Goal: Information Seeking & Learning: Compare options

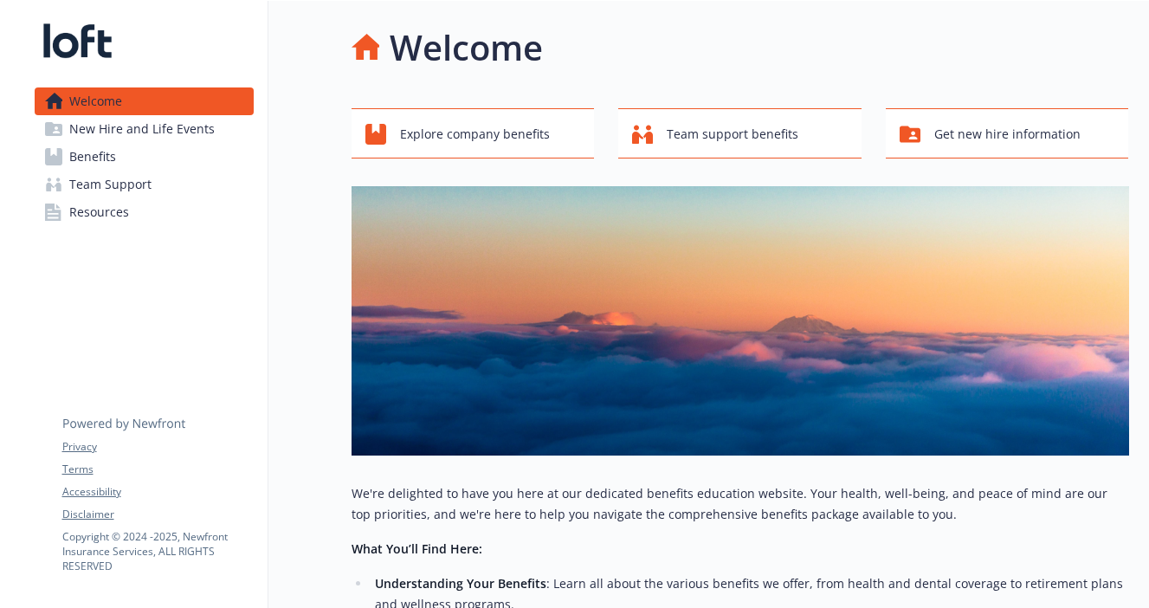
click at [90, 159] on span "Benefits" at bounding box center [92, 157] width 47 height 28
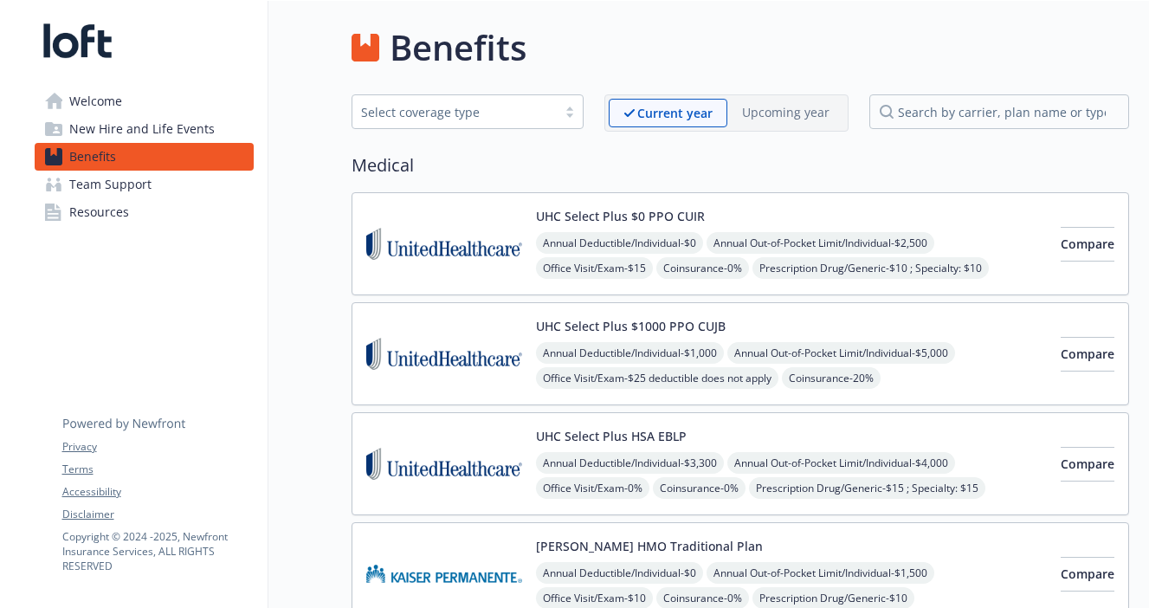
scroll to position [1, 0]
click at [1074, 243] on span "Compare" at bounding box center [1088, 243] width 54 height 16
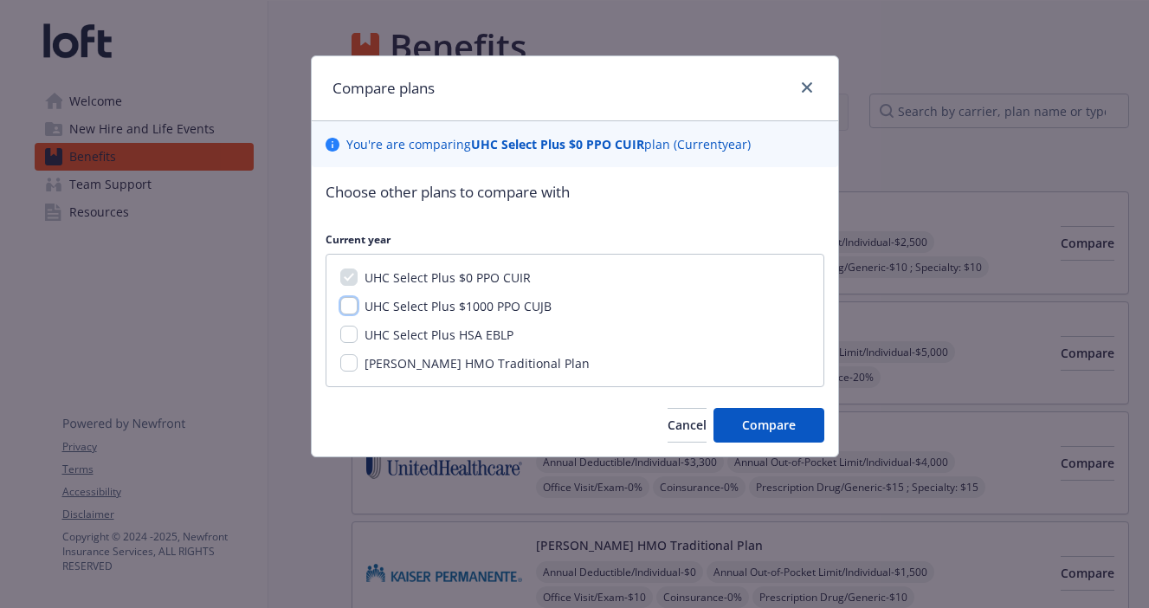
click at [346, 302] on input "UHC Select Plus $1000 PPO CUJB" at bounding box center [348, 305] width 17 height 17
checkbox input "true"
click at [345, 331] on input "UHC Select Plus HSA EBLP" at bounding box center [348, 334] width 17 height 17
checkbox input "true"
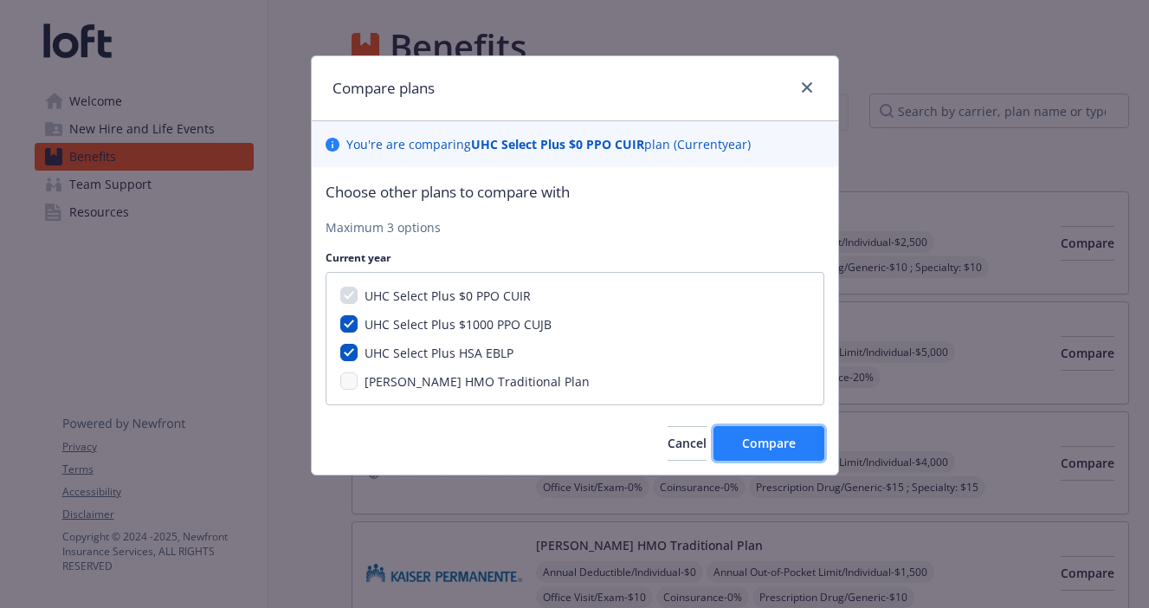
click at [738, 443] on button "Compare" at bounding box center [768, 443] width 111 height 35
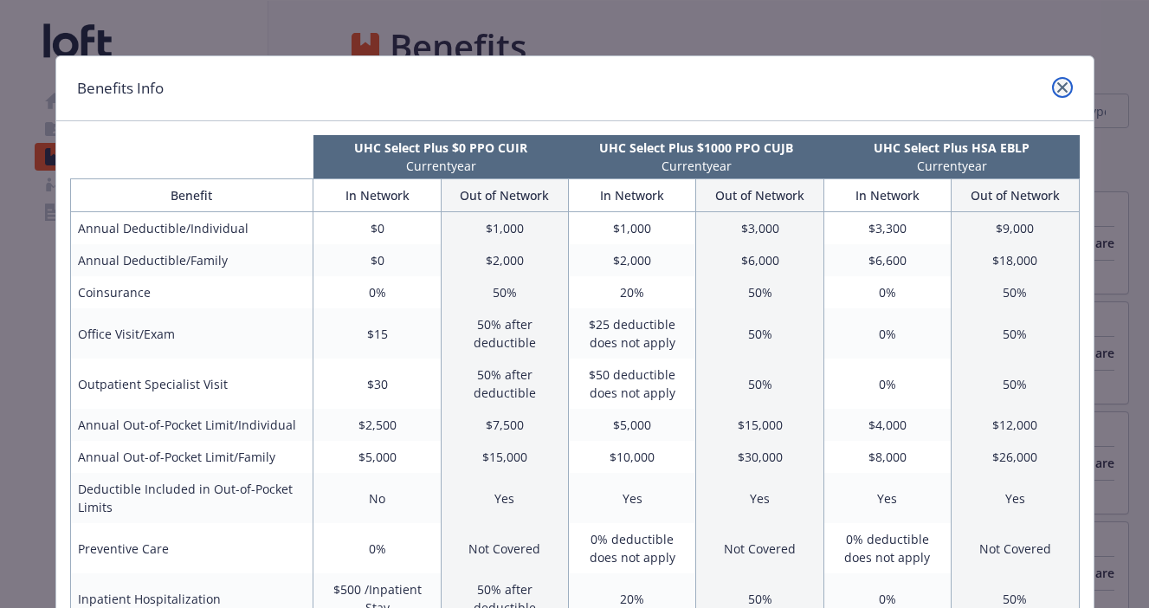
click at [1067, 88] on link "close" at bounding box center [1062, 87] width 21 height 21
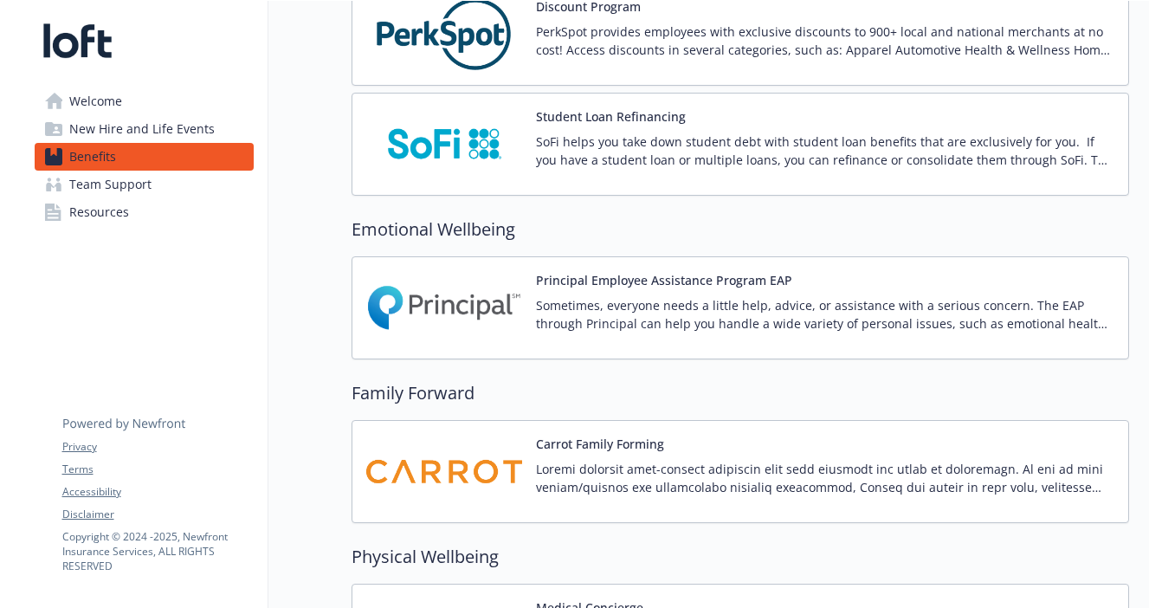
scroll to position [3280, 0]
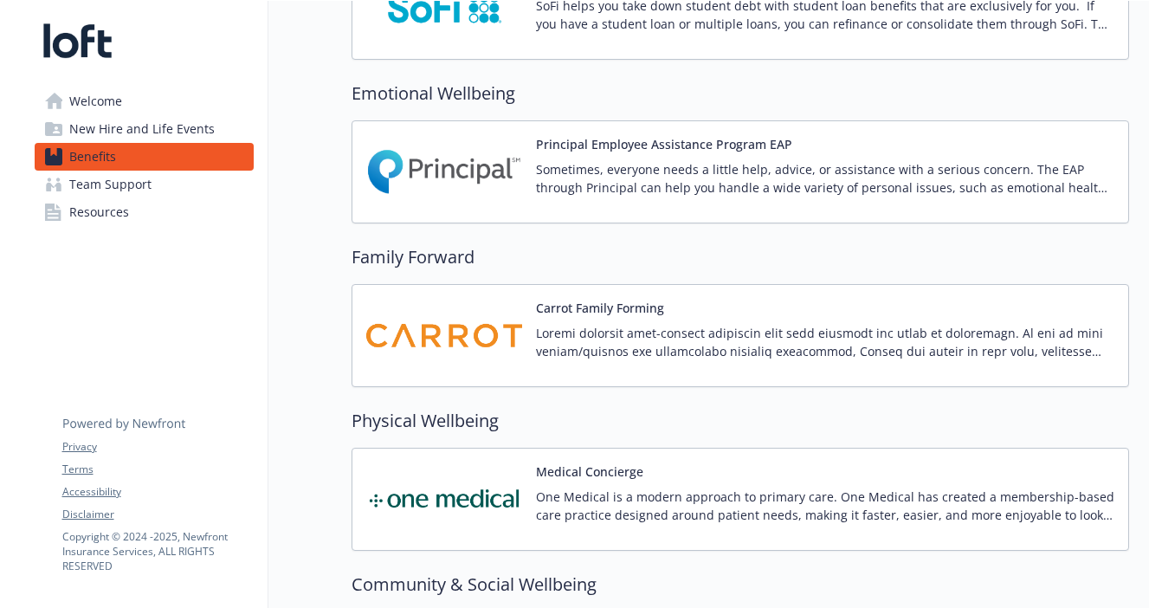
click at [476, 328] on img at bounding box center [444, 336] width 156 height 74
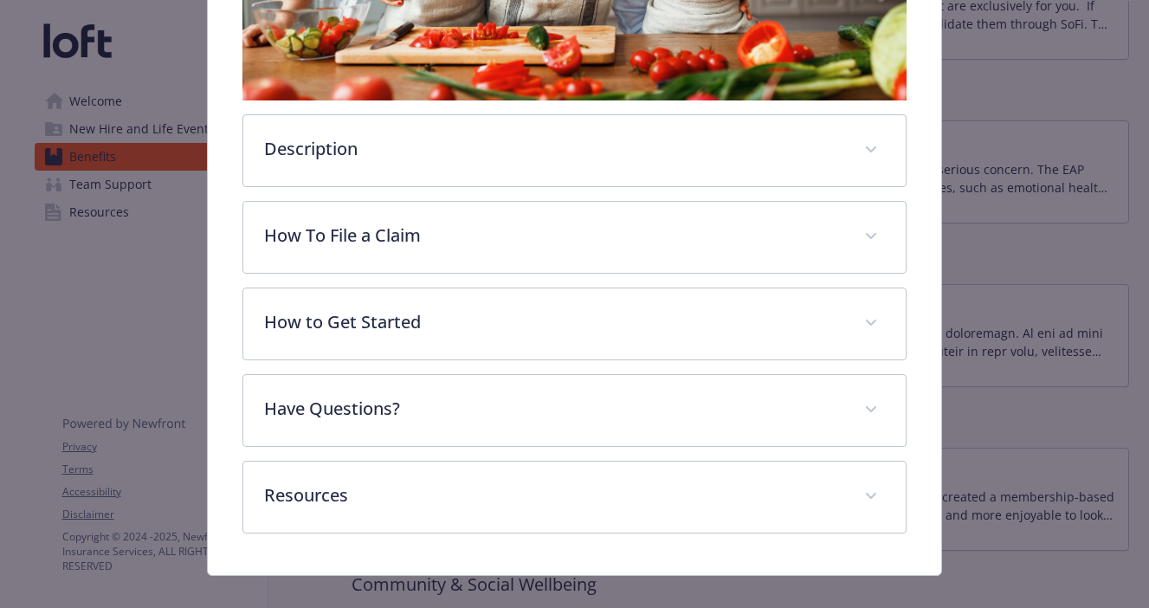
scroll to position [616, 0]
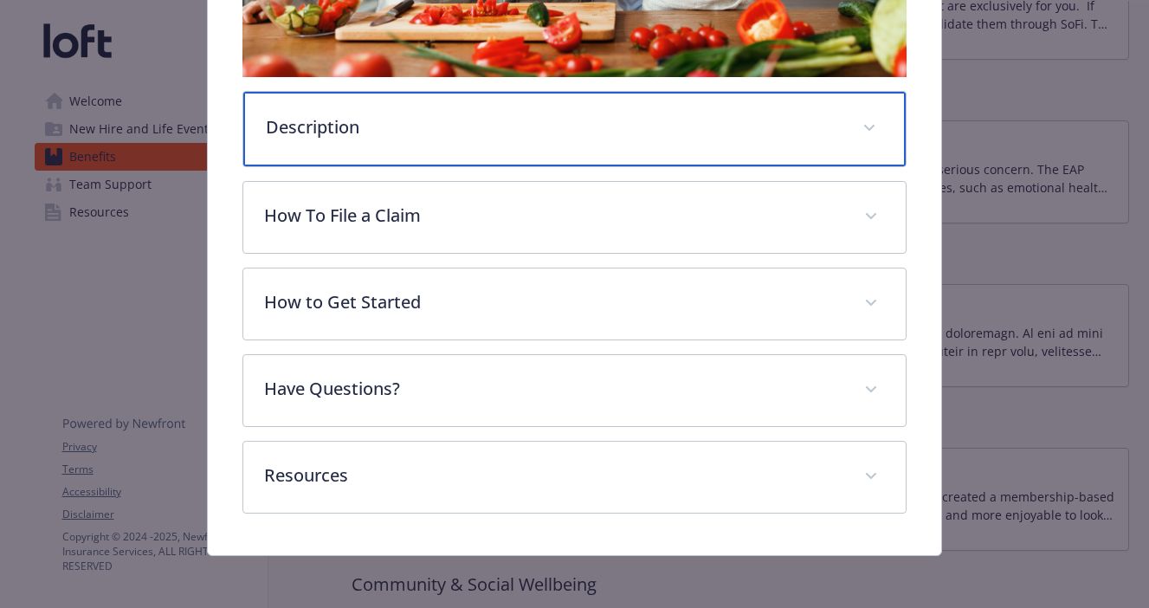
click at [457, 126] on p "Description" at bounding box center [554, 127] width 576 height 26
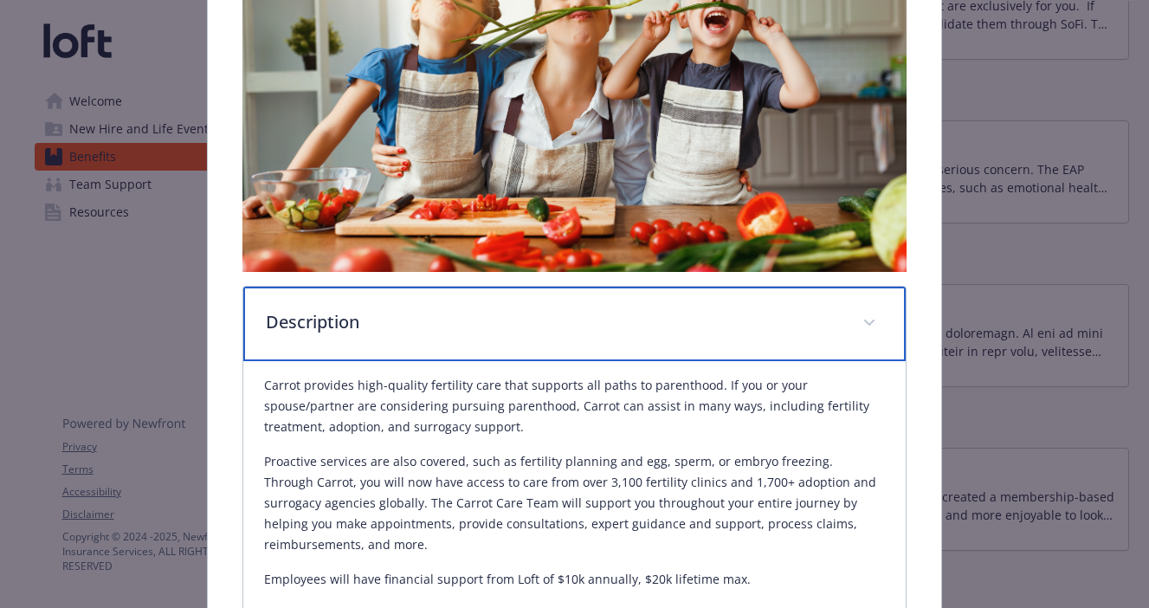
scroll to position [0, 0]
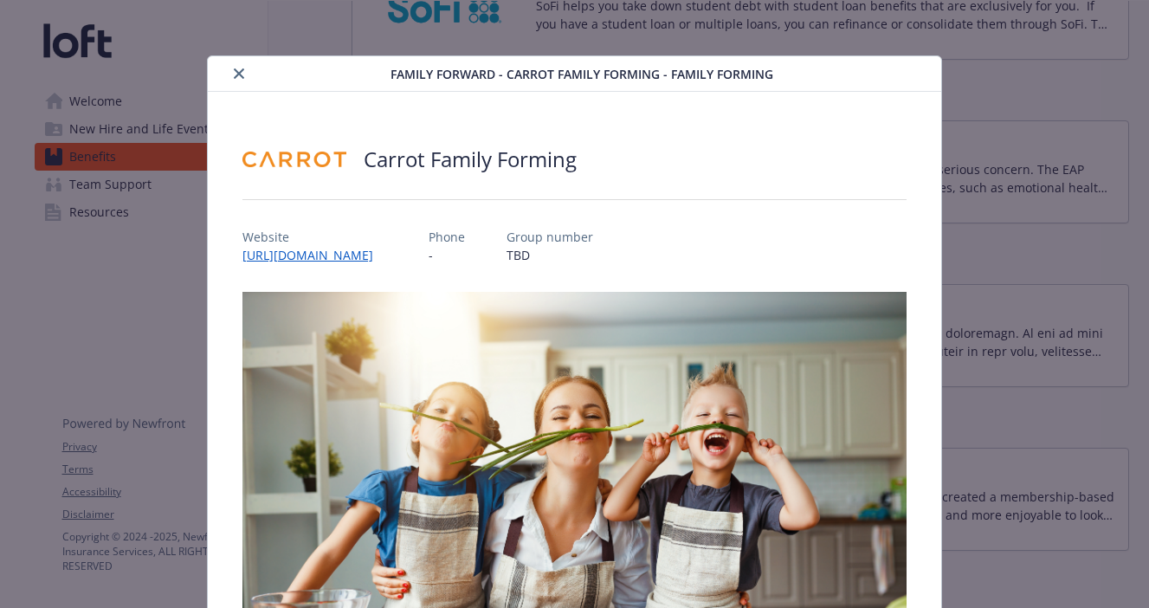
click at [242, 73] on icon "close" at bounding box center [239, 73] width 10 height 10
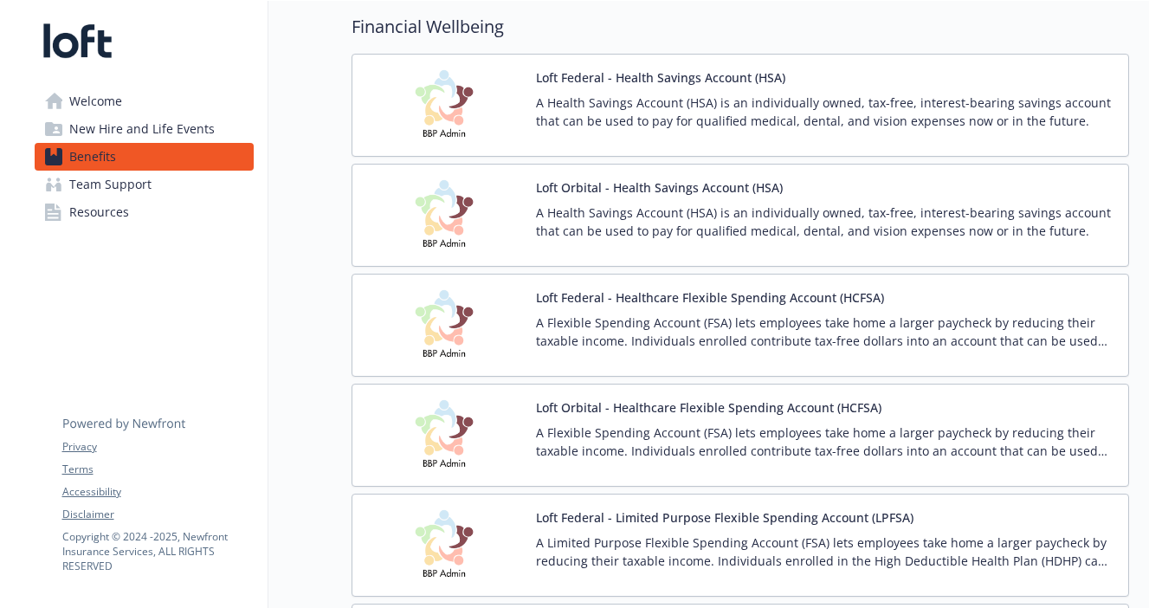
scroll to position [1889, 0]
click at [636, 438] on p "A Flexible Spending Account (FSA) lets employees take home a larger paycheck by…" at bounding box center [825, 442] width 578 height 36
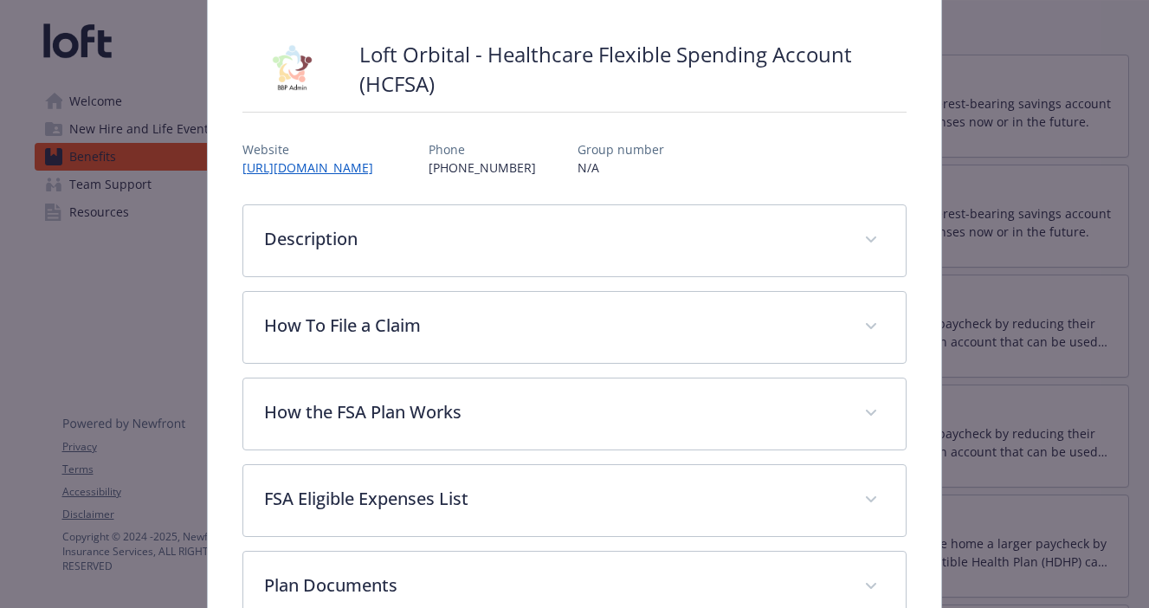
scroll to position [290, 0]
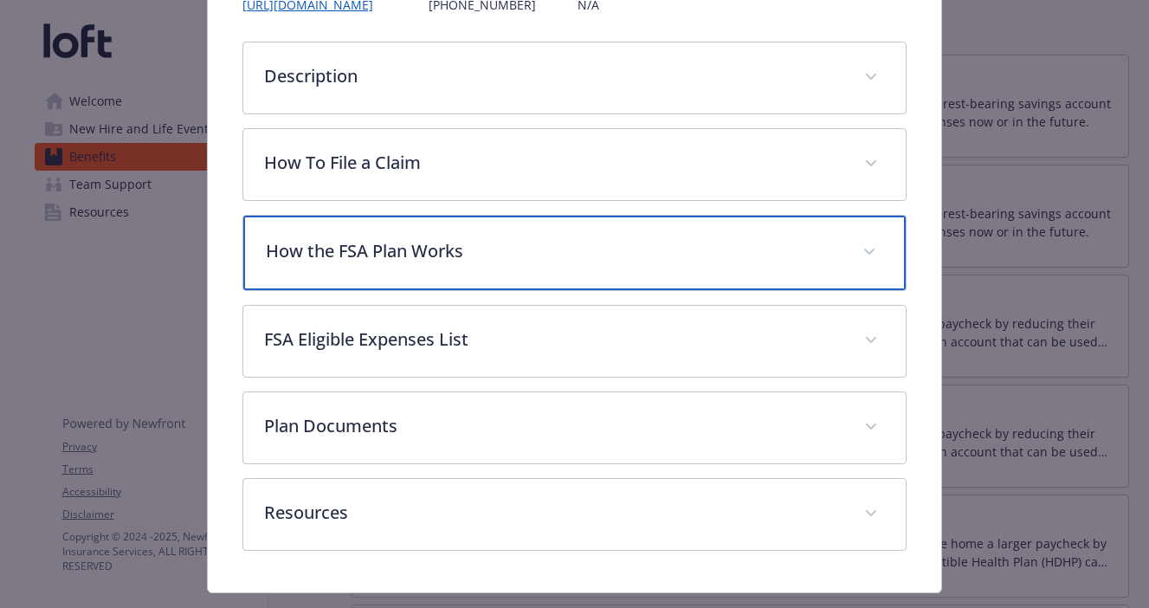
click at [526, 217] on div "How the FSA Plan Works" at bounding box center [574, 253] width 662 height 74
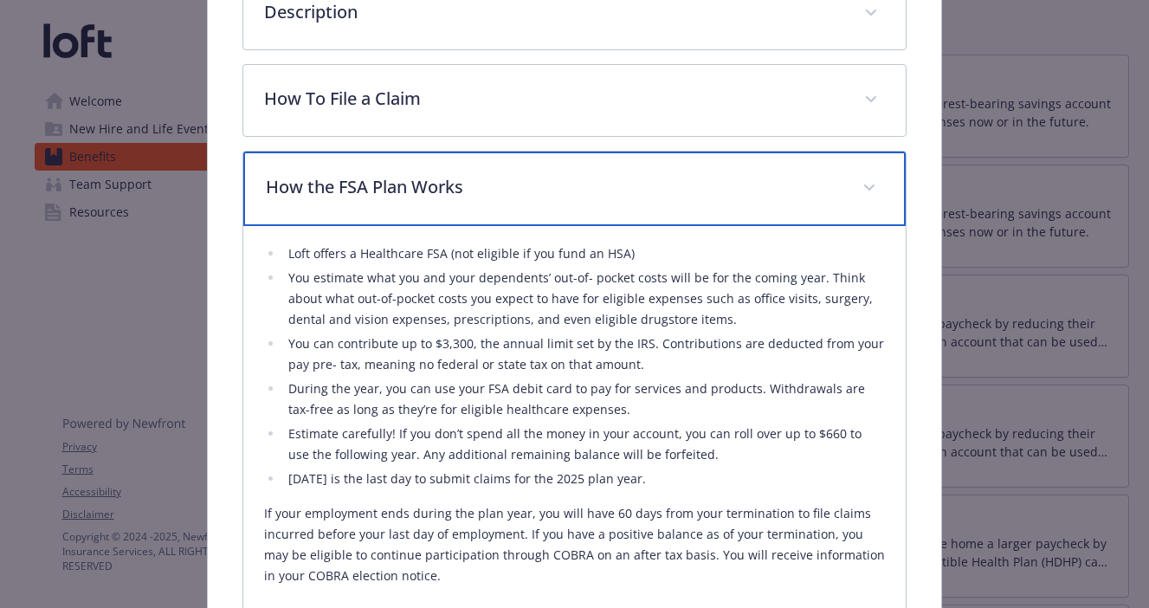
scroll to position [358, 0]
